Goal: Information Seeking & Learning: Learn about a topic

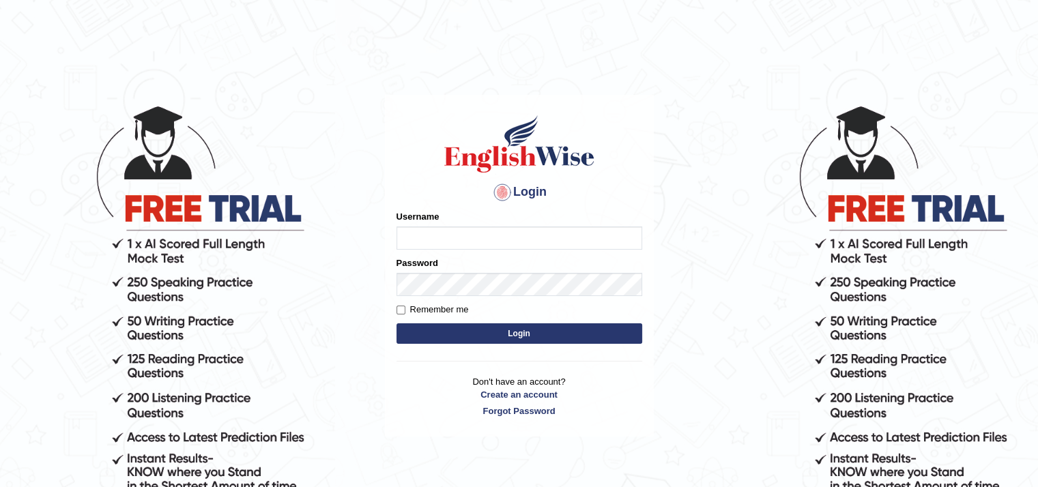
click at [452, 230] on input "Username" at bounding box center [519, 237] width 246 height 23
type input "ganchuluunbyambaa"
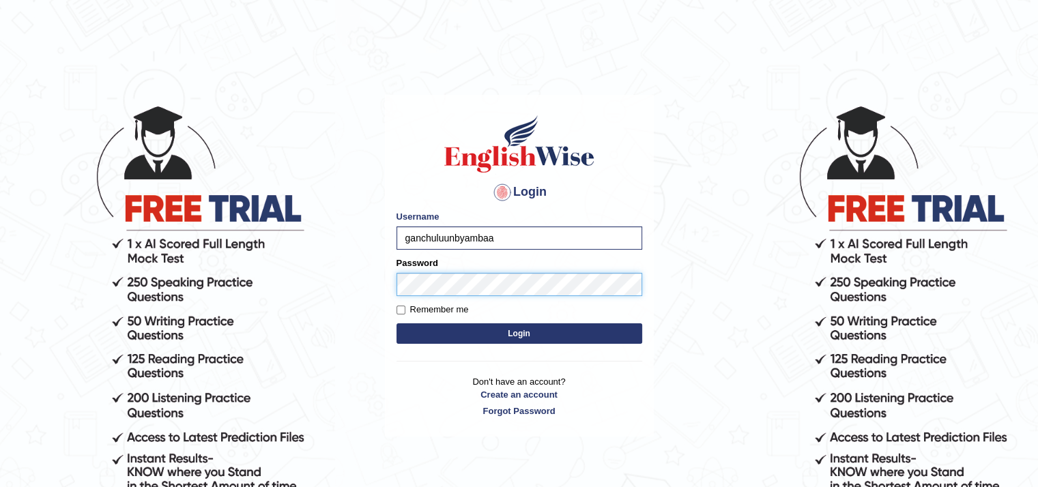
click at [396, 323] on button "Login" at bounding box center [519, 333] width 246 height 20
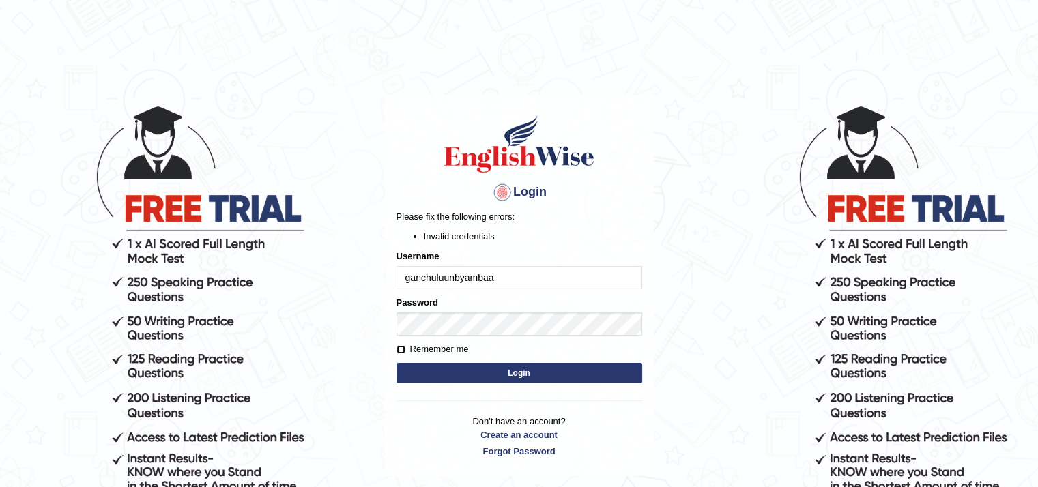
click at [399, 349] on input "Remember me" at bounding box center [400, 349] width 9 height 9
checkbox input "true"
click at [532, 275] on input "ganchuluunbyambaa" at bounding box center [519, 277] width 246 height 23
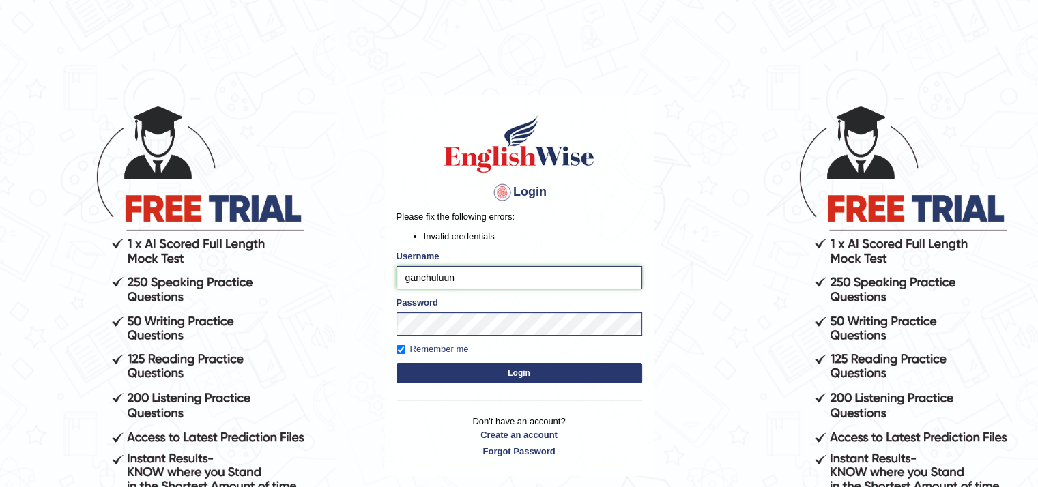
type input "ganchuluun"
click at [467, 376] on button "Login" at bounding box center [519, 373] width 246 height 20
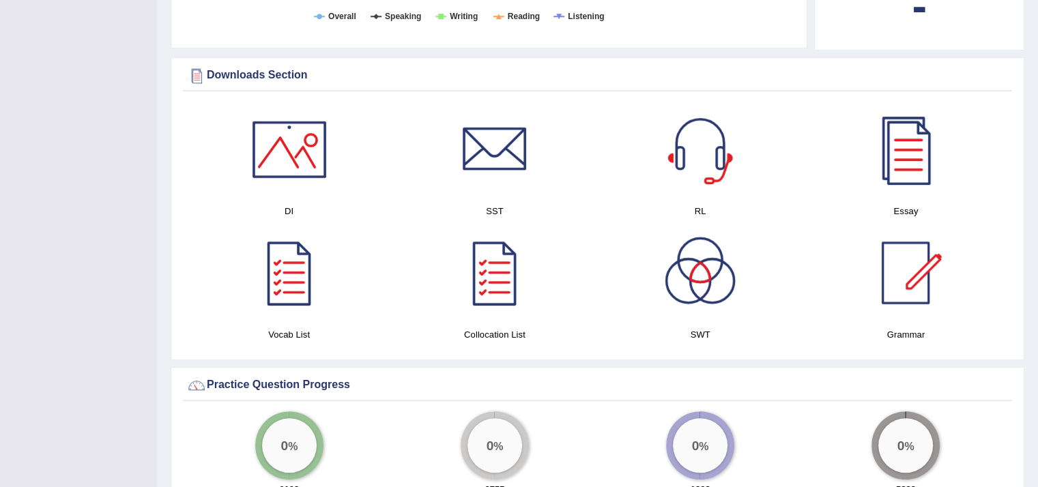
scroll to position [731, 0]
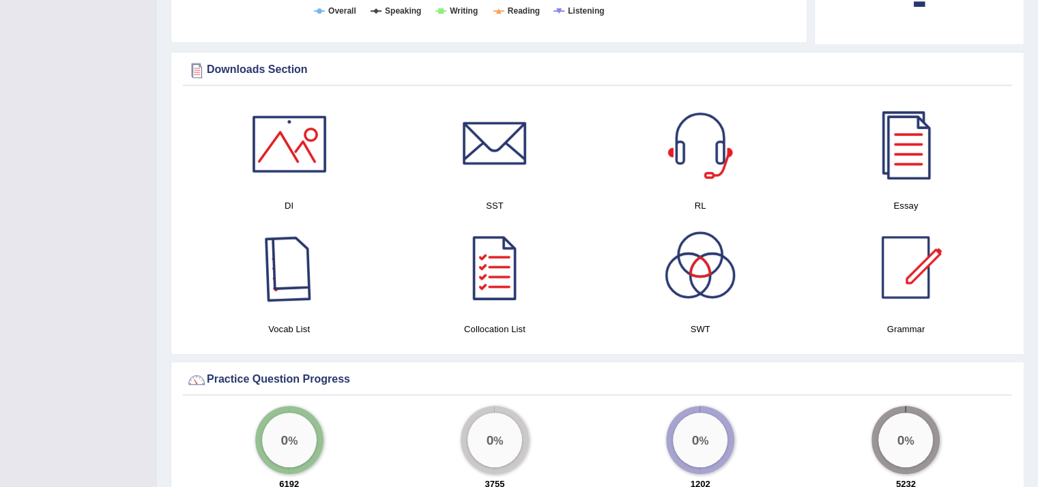
click at [293, 279] on div at bounding box center [289, 268] width 96 height 96
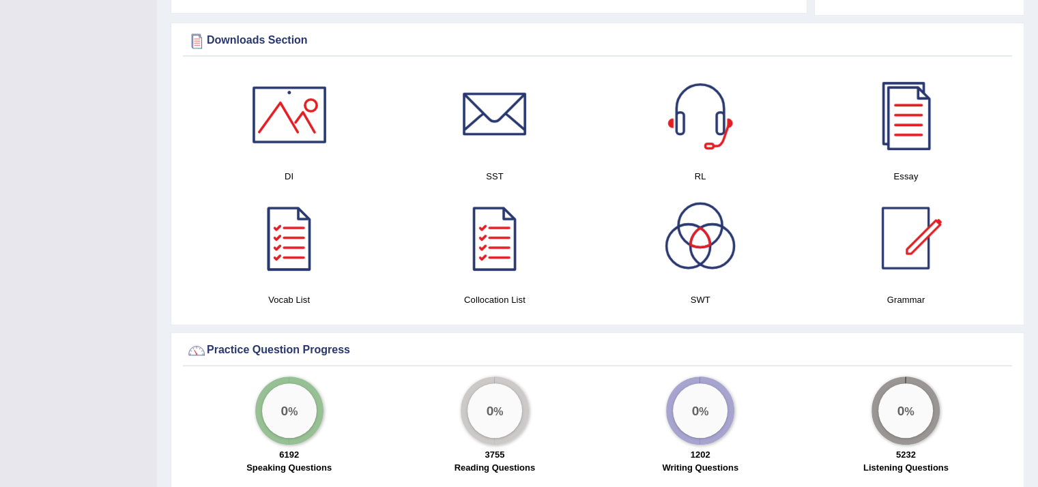
scroll to position [766, 0]
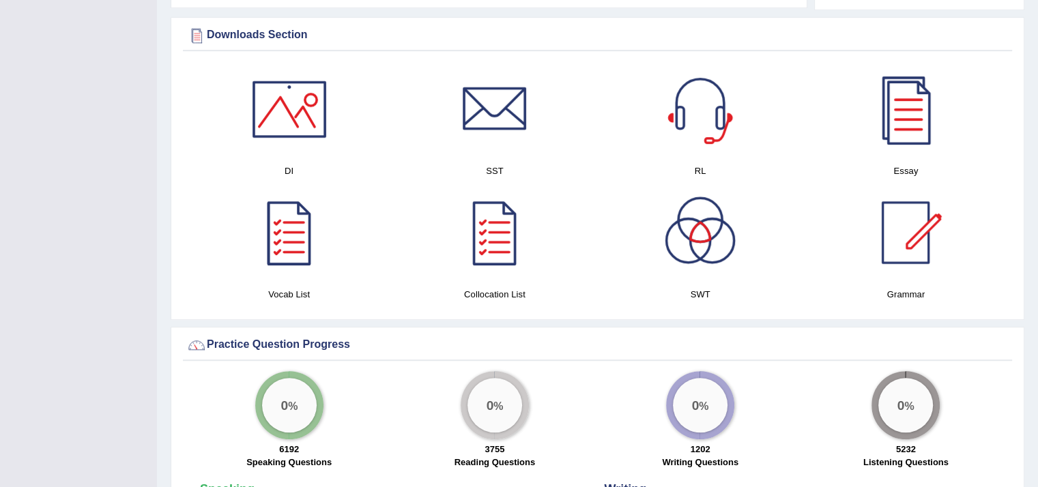
click at [930, 223] on div at bounding box center [905, 233] width 96 height 96
click at [911, 113] on div at bounding box center [905, 109] width 96 height 96
click at [511, 124] on div at bounding box center [495, 109] width 96 height 96
click at [288, 110] on div at bounding box center [289, 109] width 96 height 96
click at [488, 133] on div at bounding box center [495, 109] width 96 height 96
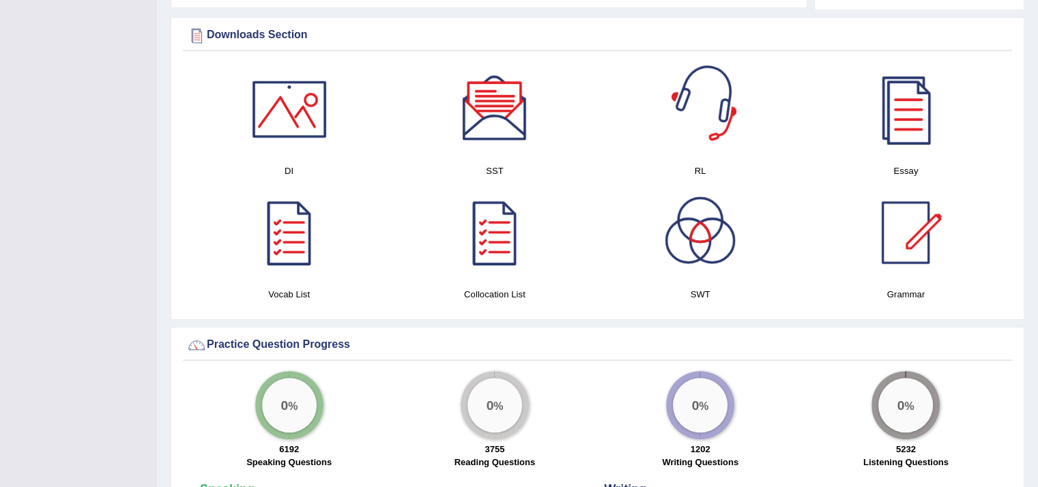
click at [696, 133] on div at bounding box center [700, 109] width 96 height 96
click at [480, 250] on div at bounding box center [495, 233] width 96 height 96
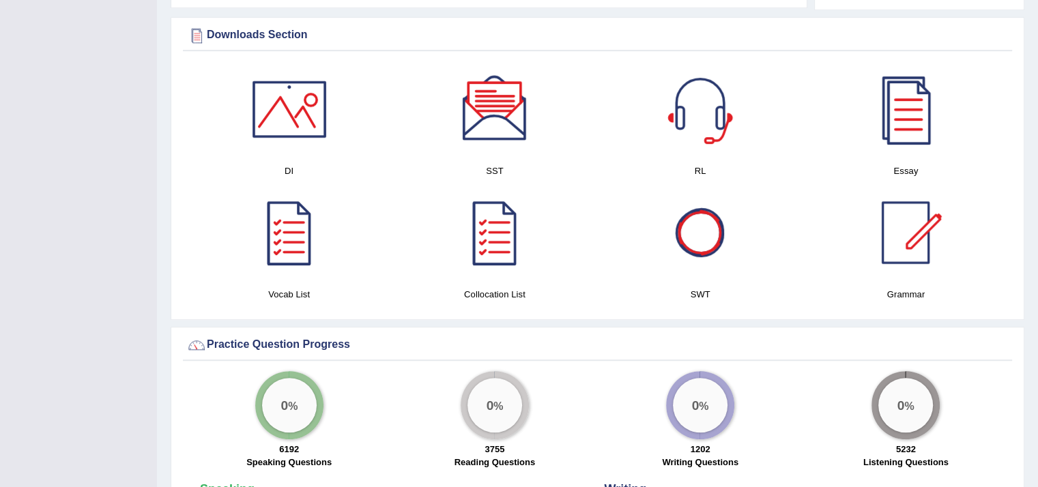
click at [701, 243] on div at bounding box center [700, 233] width 96 height 96
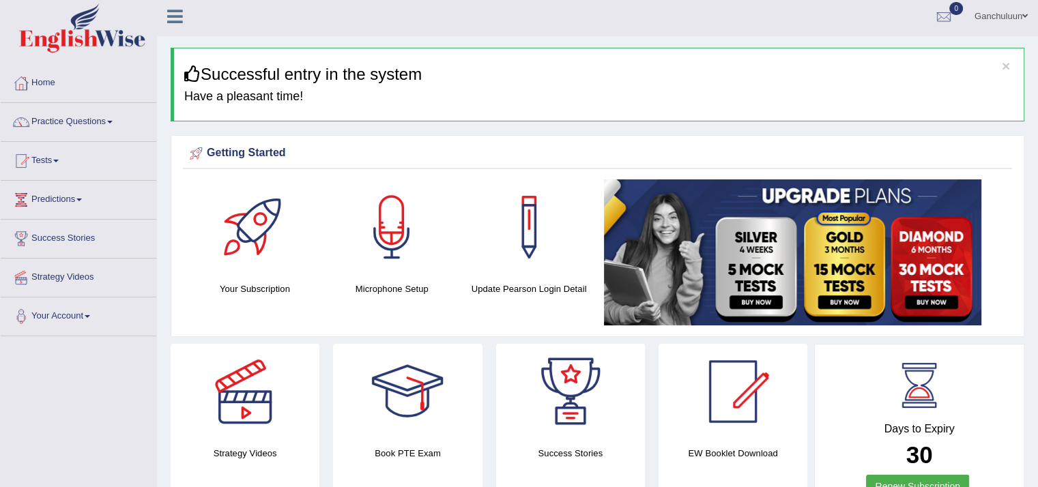
scroll to position [0, 0]
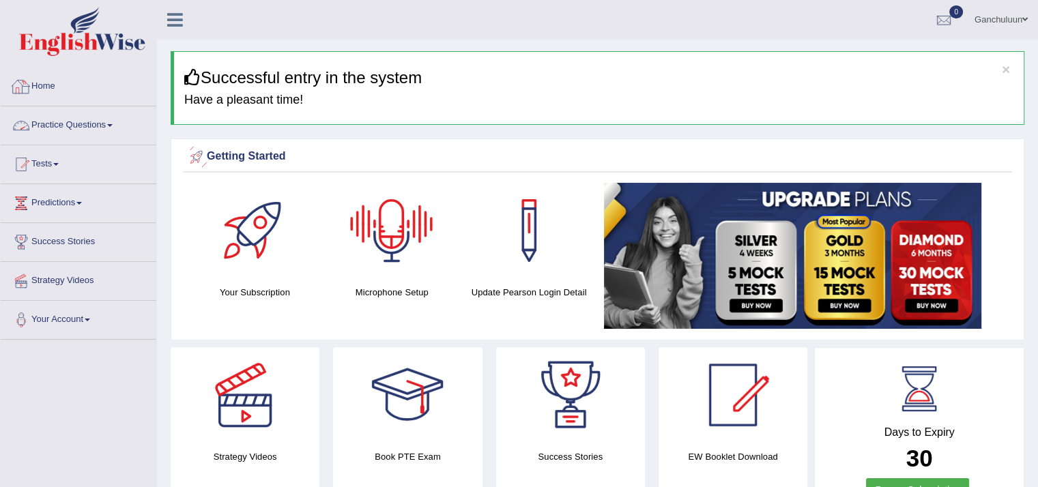
click at [38, 85] on link "Home" at bounding box center [79, 85] width 156 height 34
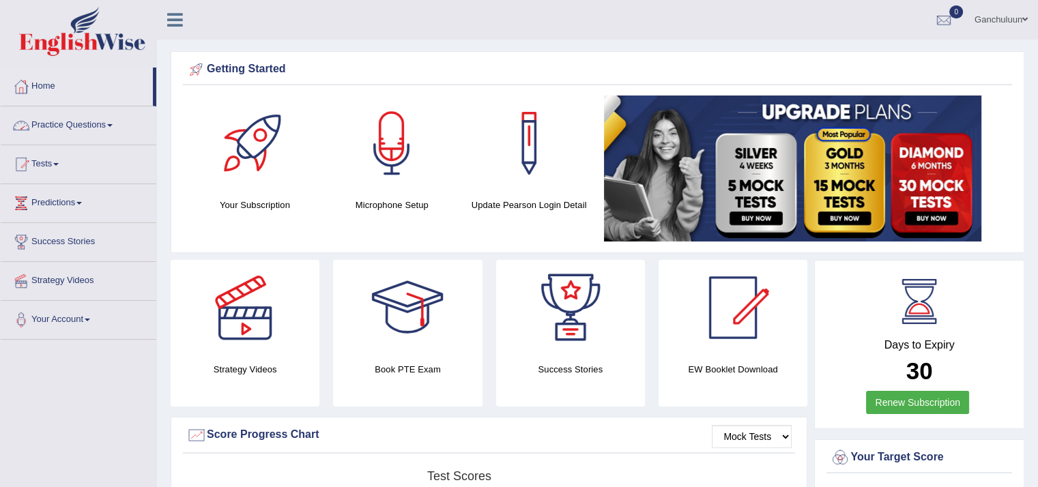
click at [68, 127] on link "Practice Questions" at bounding box center [79, 123] width 156 height 34
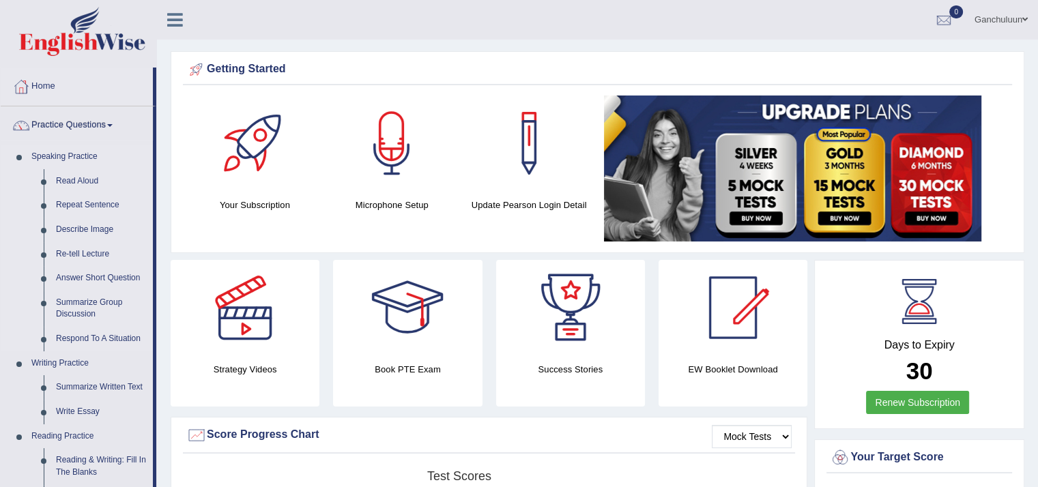
click at [68, 156] on link "Speaking Practice" at bounding box center [89, 157] width 128 height 25
click at [105, 390] on link "Summarize Written Text" at bounding box center [101, 387] width 103 height 25
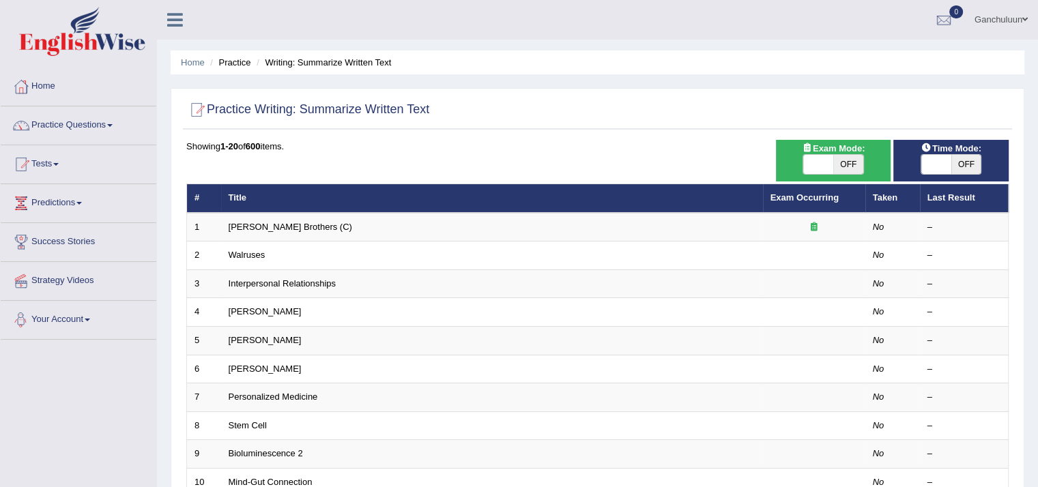
click at [65, 321] on link "Your Account" at bounding box center [79, 318] width 156 height 34
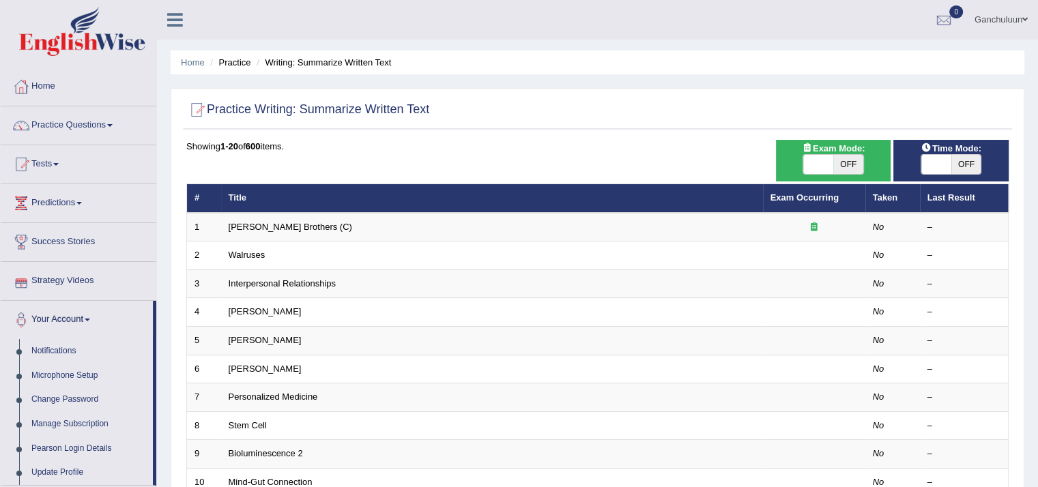
click at [67, 285] on link "Strategy Videos" at bounding box center [79, 279] width 156 height 34
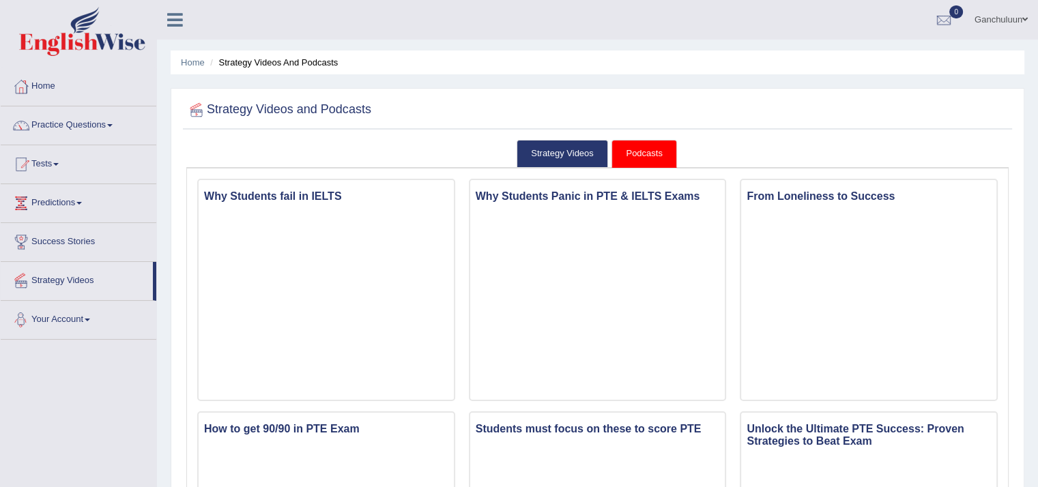
click at [55, 233] on link "Success Stories" at bounding box center [79, 240] width 156 height 34
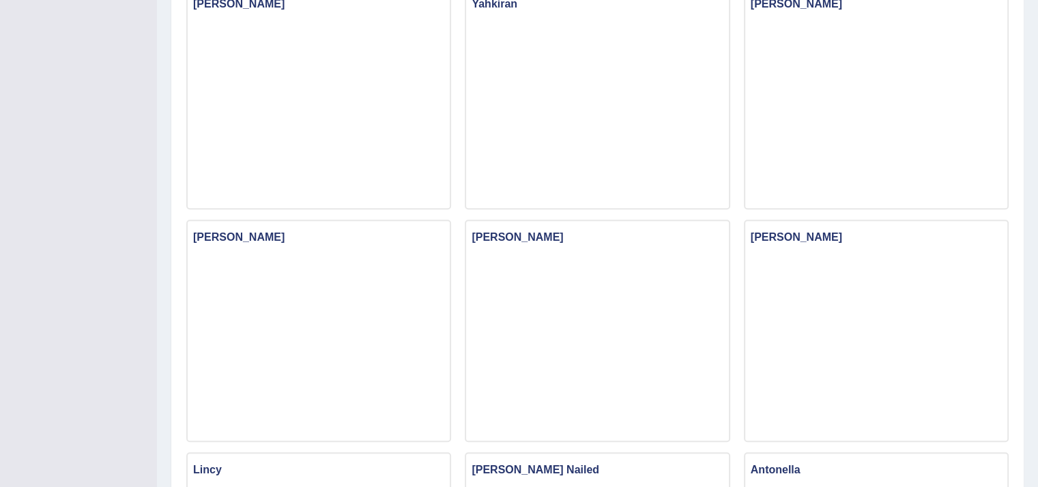
scroll to position [1081, 0]
